Goal: Task Accomplishment & Management: Complete application form

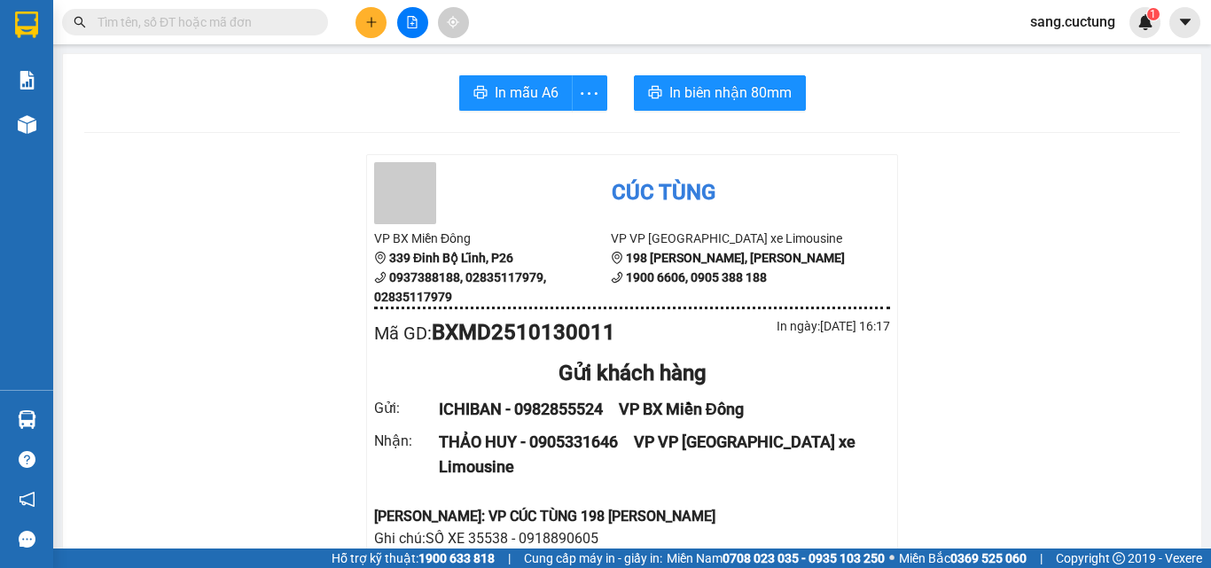
scroll to position [177, 0]
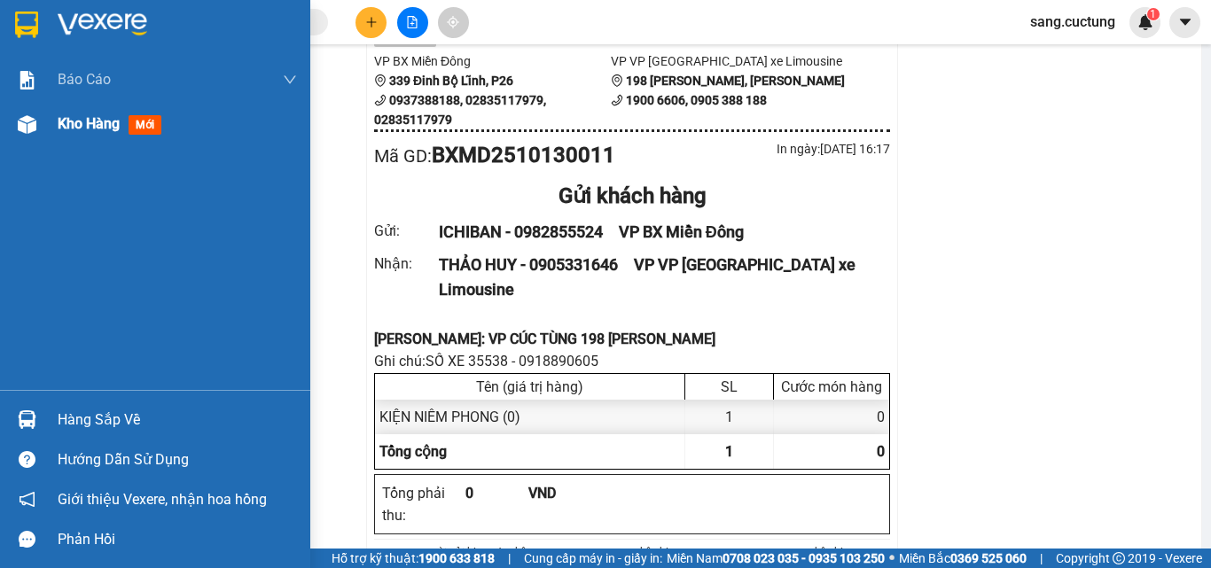
click at [18, 136] on div at bounding box center [27, 124] width 31 height 31
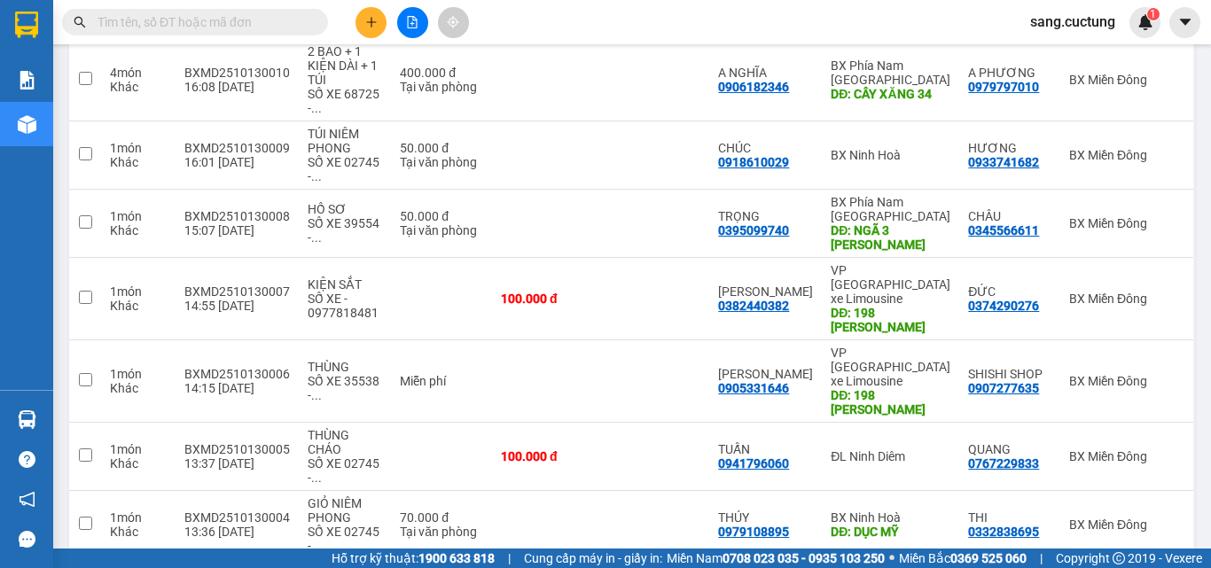
scroll to position [357, 0]
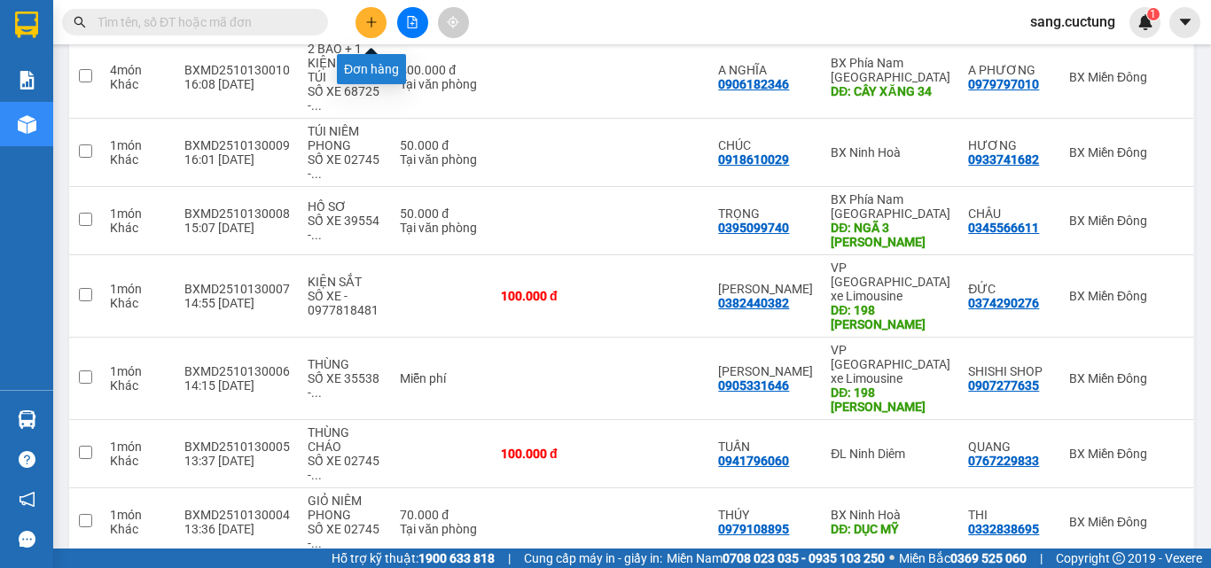
click at [370, 12] on button at bounding box center [370, 22] width 31 height 31
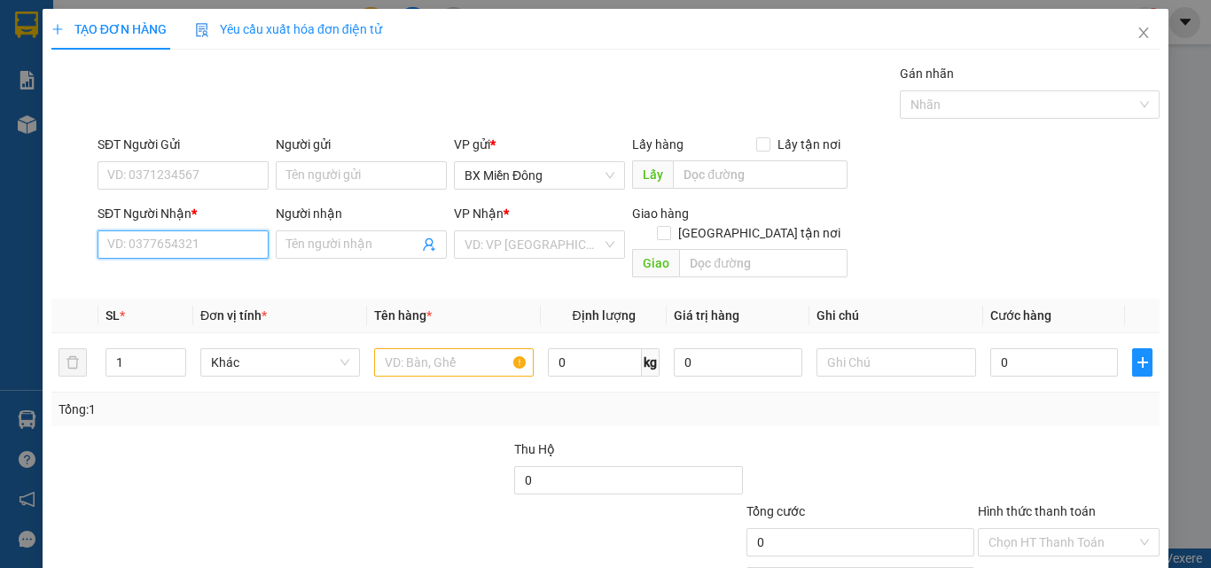
click at [139, 246] on input "SĐT Người Nhận *" at bounding box center [182, 244] width 171 height 28
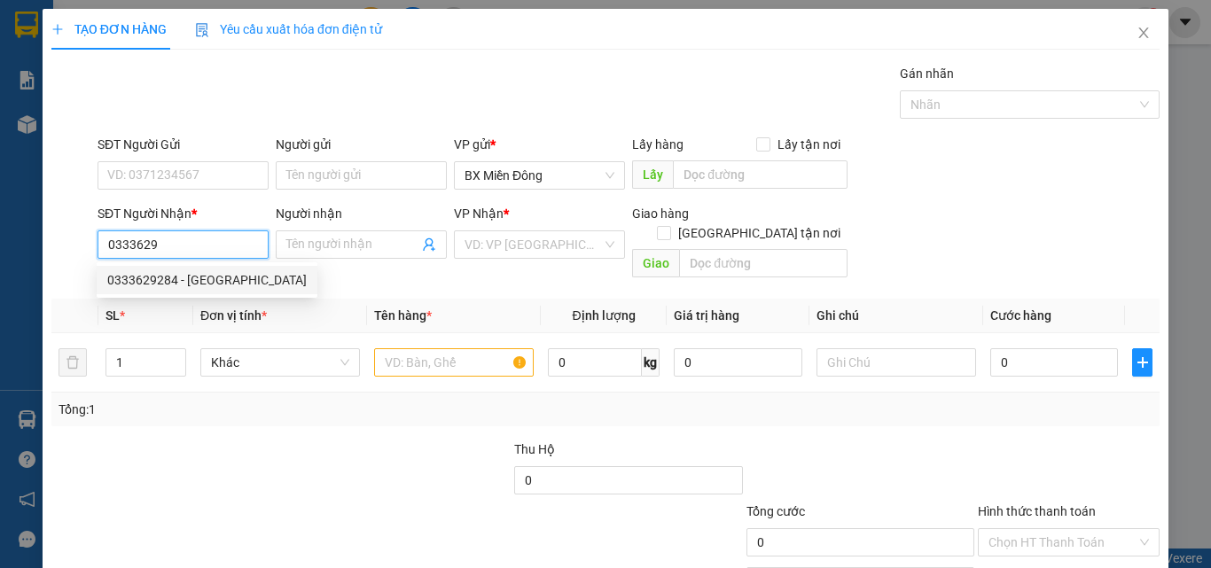
click at [160, 286] on div "0333629284 - [GEOGRAPHIC_DATA]" at bounding box center [206, 279] width 199 height 19
type input "0333629284"
type input "[PERSON_NAME]"
type input "60.000"
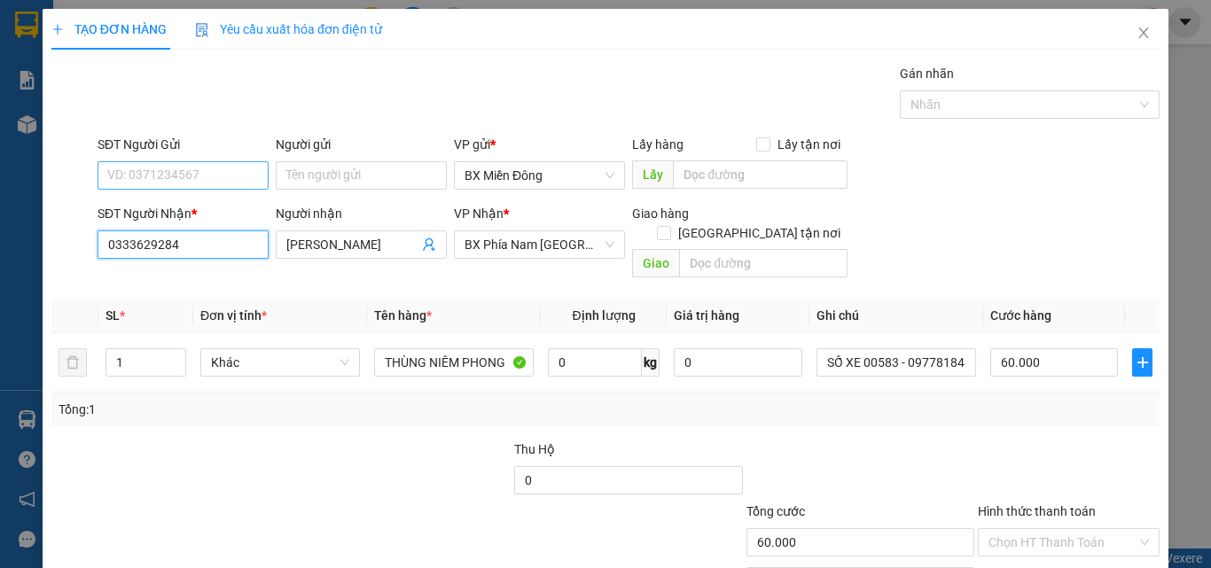
type input "0333629284"
click at [161, 171] on input "SĐT Người Gửi" at bounding box center [182, 175] width 171 height 28
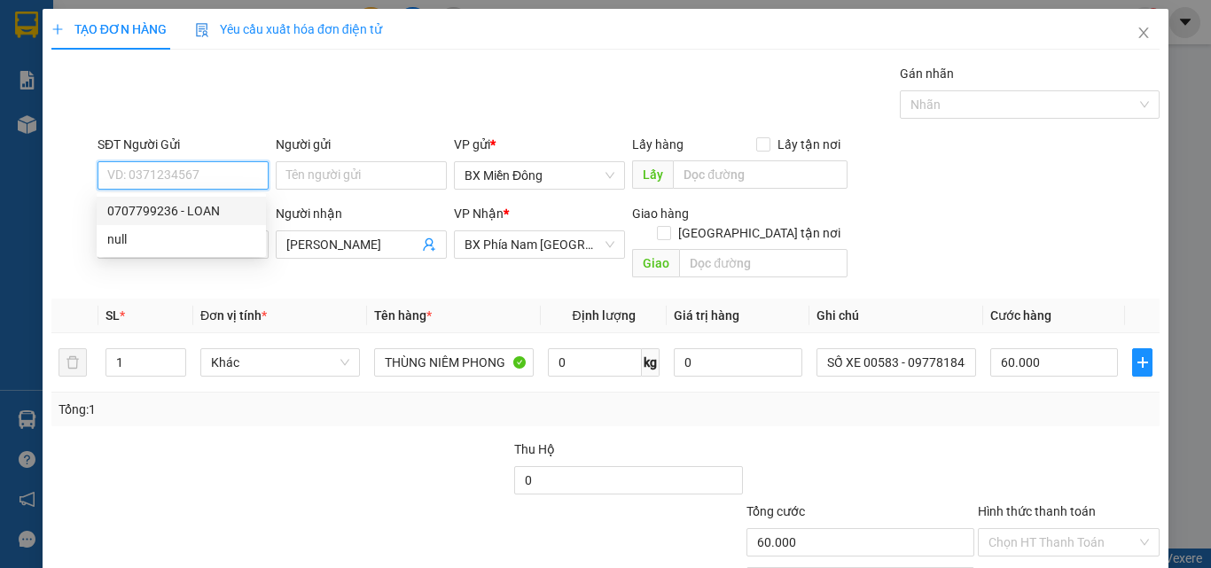
click at [176, 212] on div "0707799236 - LOAN" at bounding box center [181, 210] width 148 height 19
type input "0707799236"
type input "LOAN"
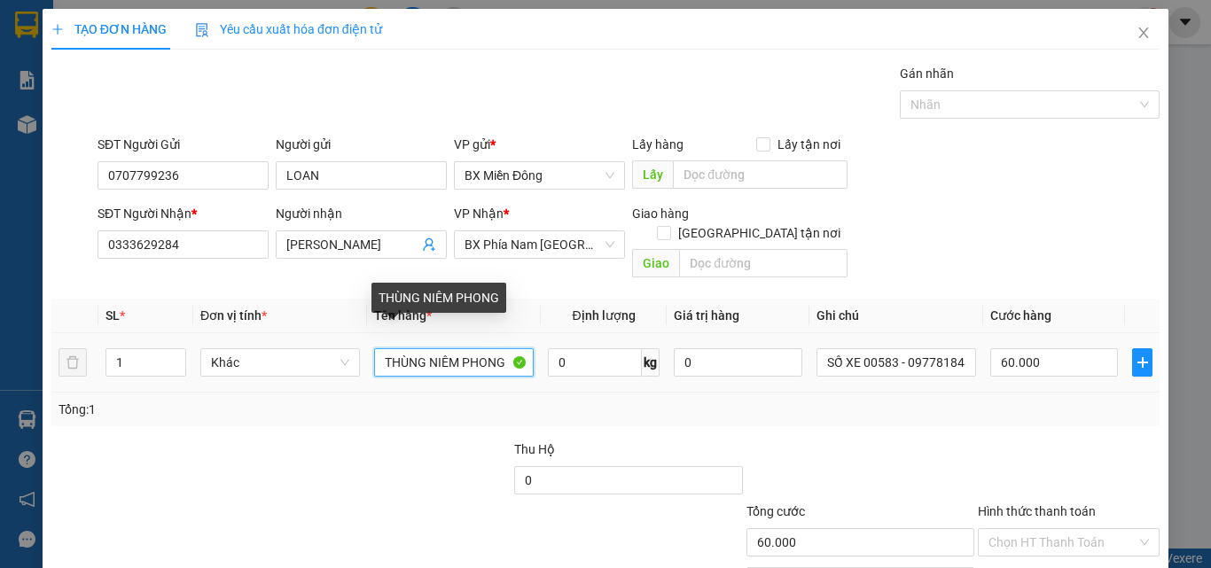
drag, startPoint x: 423, startPoint y: 345, endPoint x: 333, endPoint y: 369, distance: 92.7
click at [333, 369] on tr "1 Khác THÙNG NIÊM PHONG 0 kg 0 SỐ XE 00583 - 0977818481 60.000" at bounding box center [605, 362] width 1108 height 59
type input "T"
type input "HỒ SƠ"
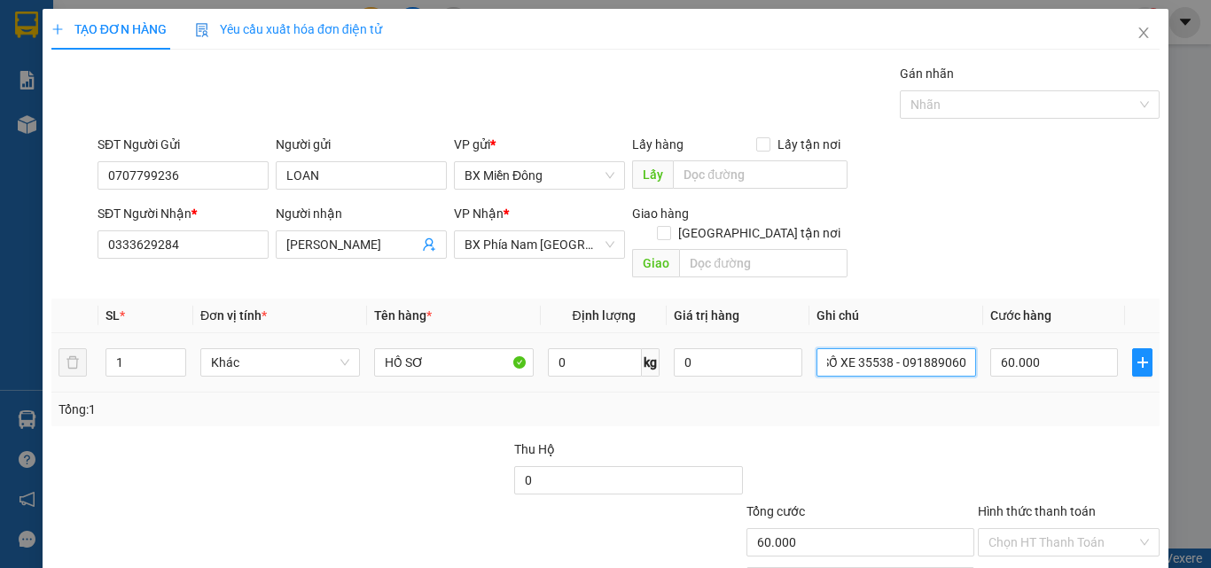
scroll to position [0, 12]
type input "SỐ XE 35538 - 0918890605"
click at [1049, 353] on input "60.000" at bounding box center [1054, 362] width 128 height 28
type input "5"
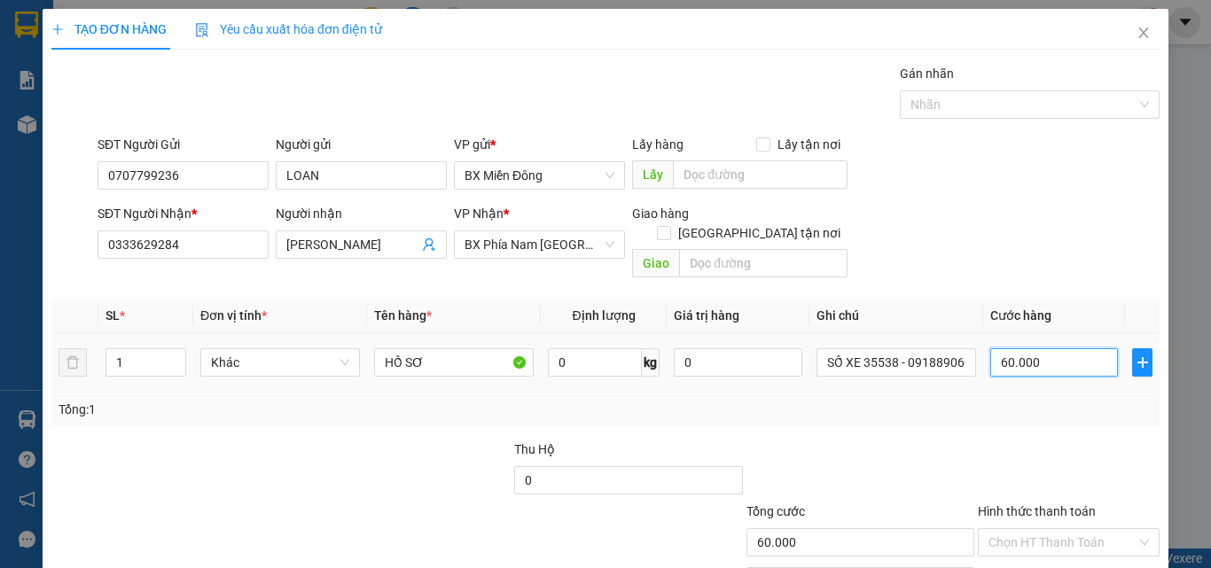
type input "5"
type input "50"
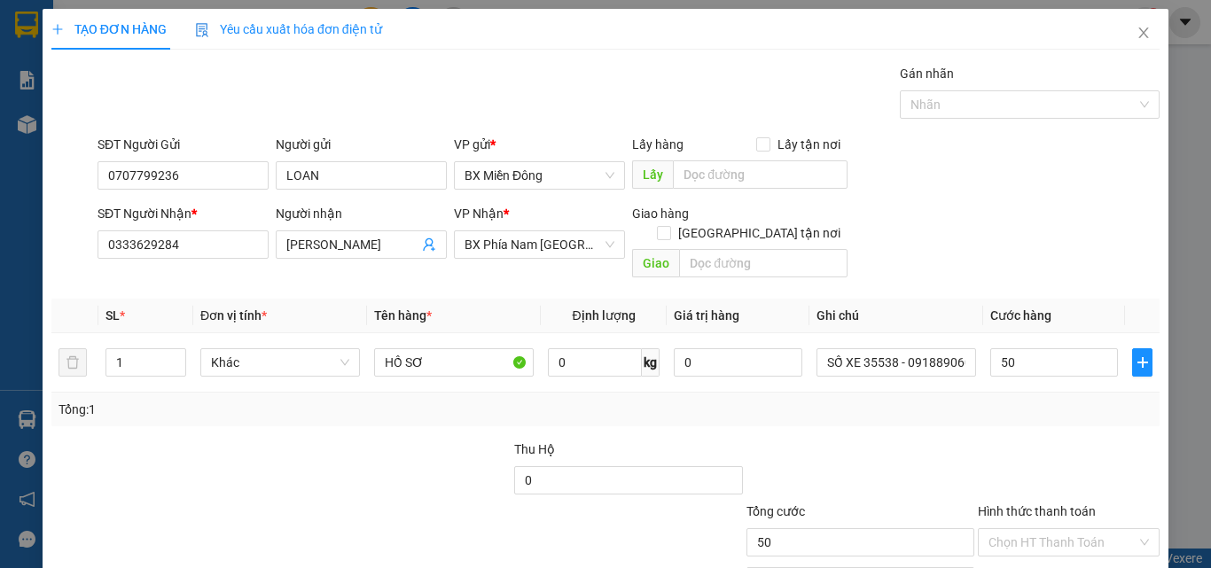
type input "50.000"
click at [1053, 418] on div "Transit Pickup Surcharge Ids Transit Deliver Surcharge Ids Transit Deliver Surc…" at bounding box center [605, 352] width 1108 height 577
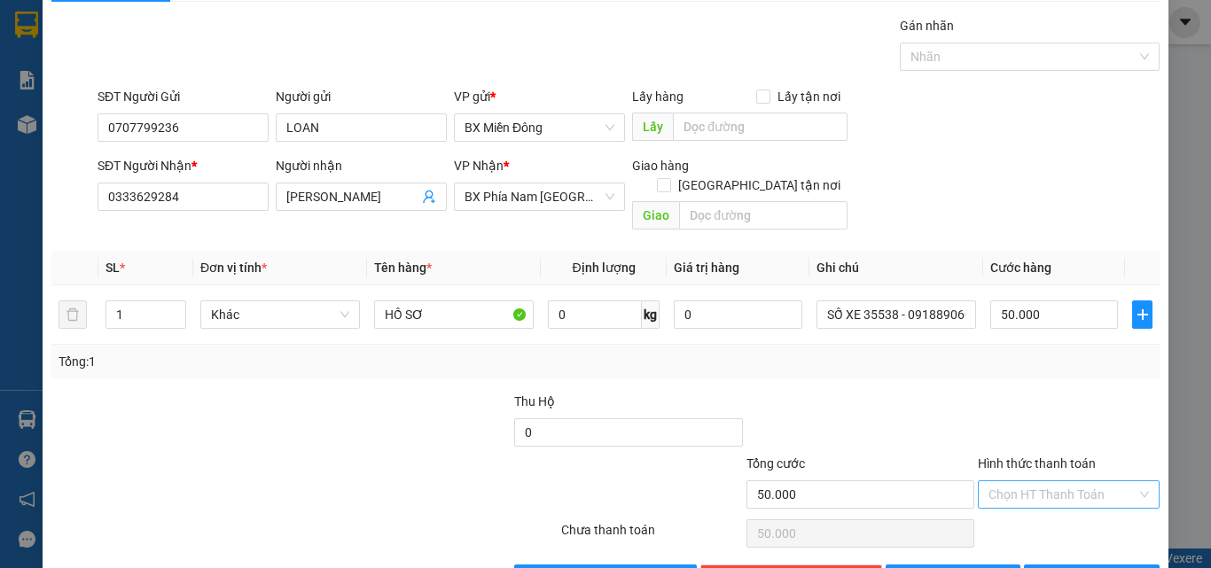
scroll to position [88, 0]
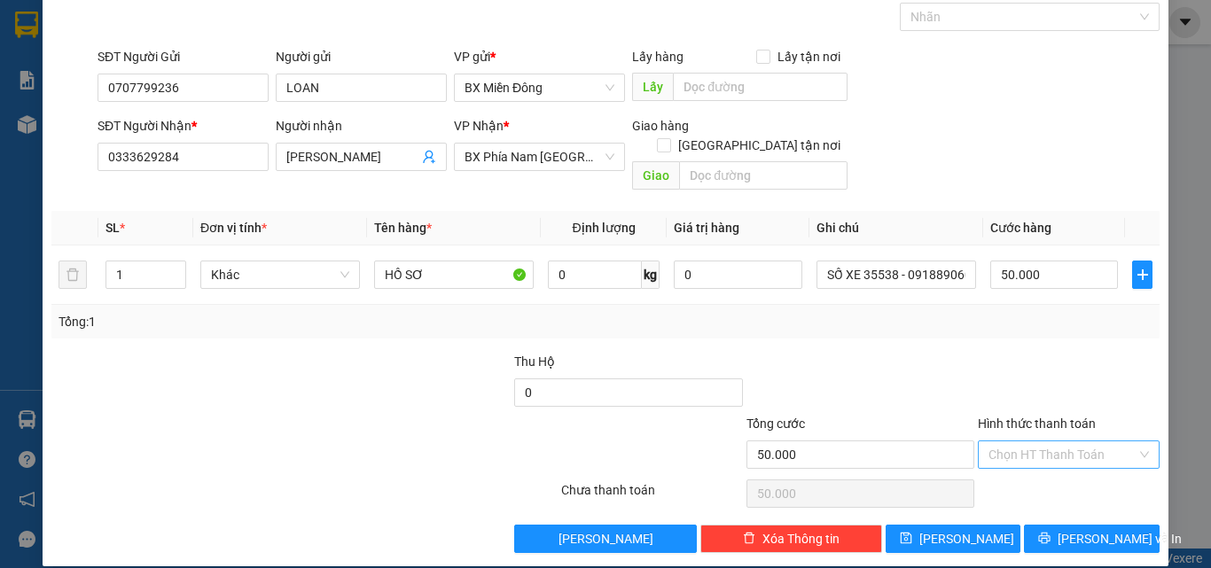
click at [1034, 441] on input "Hình thức thanh toán" at bounding box center [1062, 454] width 148 height 27
click at [1007, 469] on div "Tại văn phòng" at bounding box center [1058, 470] width 159 height 19
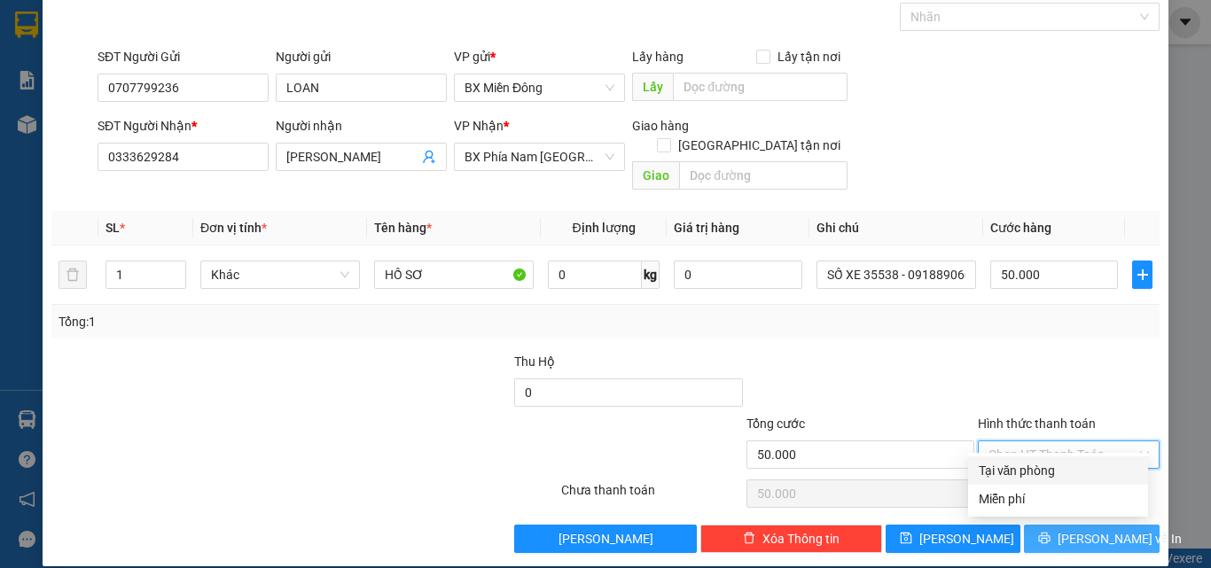
type input "0"
click at [1031, 525] on button "[PERSON_NAME] và In" at bounding box center [1092, 539] width 136 height 28
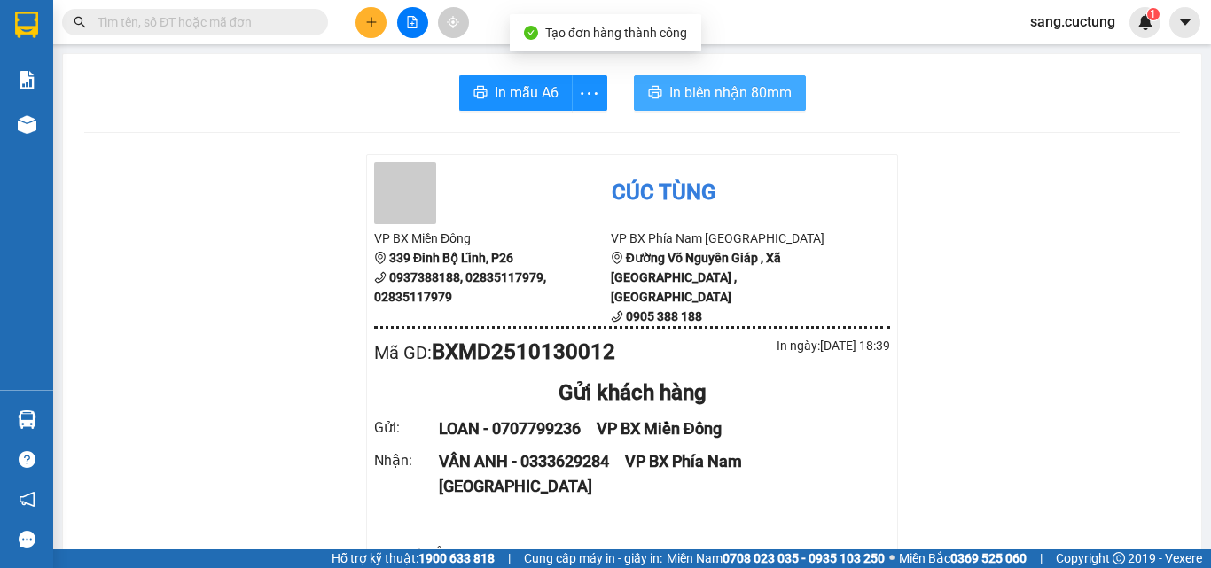
drag, startPoint x: 723, startPoint y: 97, endPoint x: 736, endPoint y: 222, distance: 125.6
click at [722, 96] on span "In biên nhận 80mm" at bounding box center [730, 93] width 122 height 22
